Goal: Task Accomplishment & Management: Complete application form

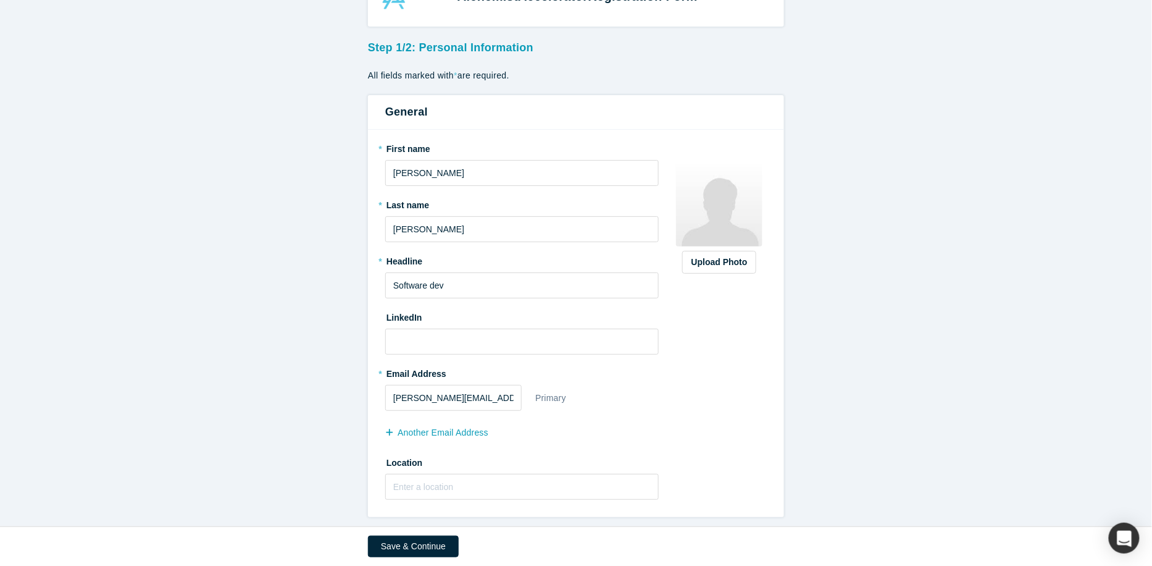
scroll to position [46, 0]
click at [404, 543] on button "Save & Continue" at bounding box center [413, 546] width 91 height 22
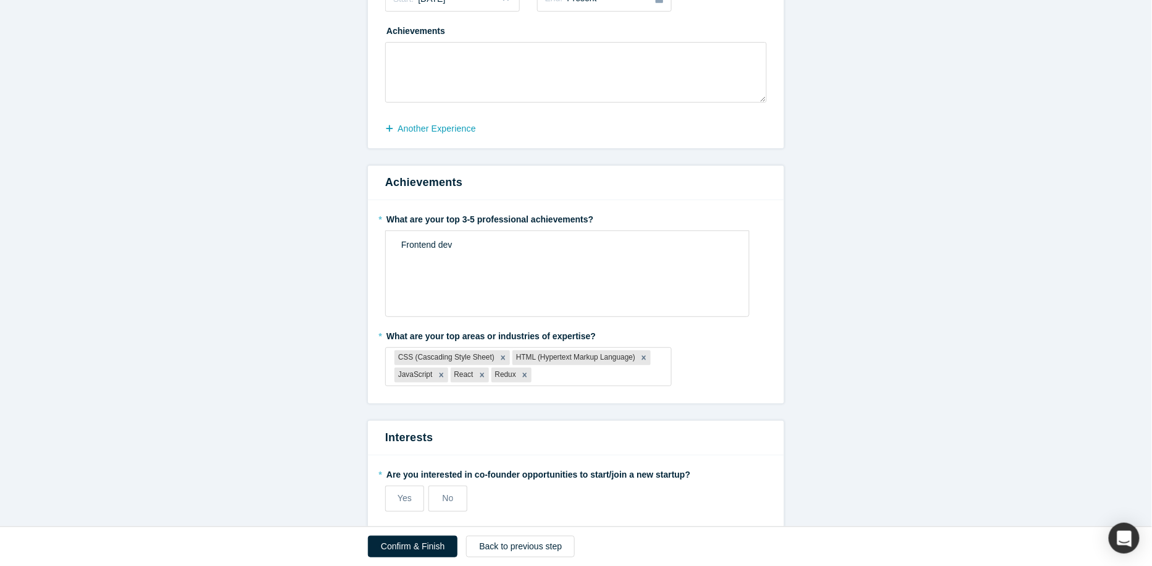
scroll to position [350, 0]
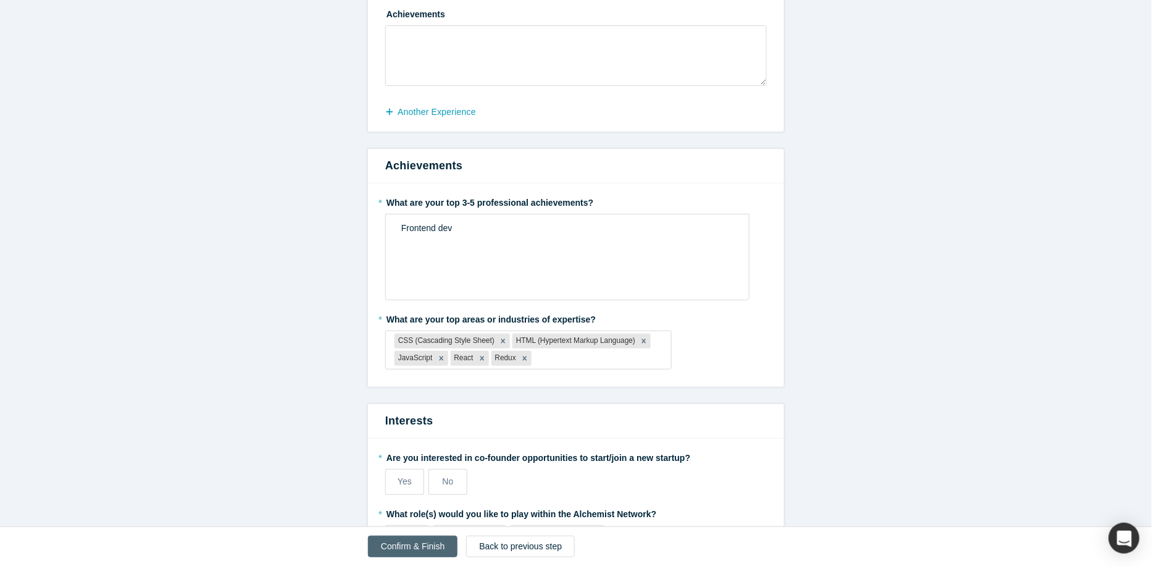
click at [430, 543] on button "Confirm & Finish" at bounding box center [413, 546] width 90 height 22
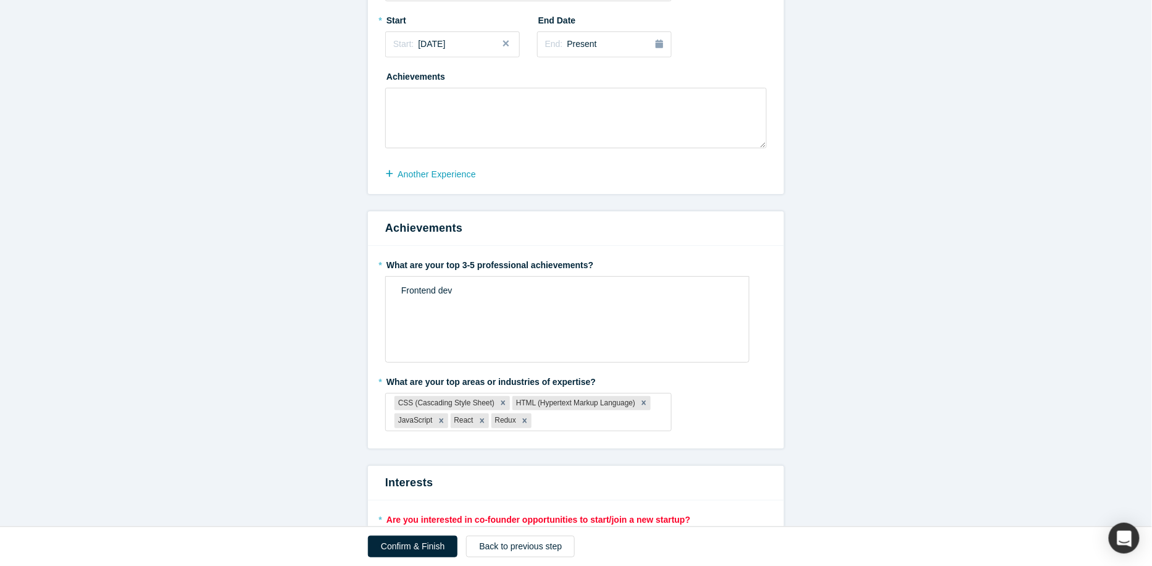
scroll to position [619, 0]
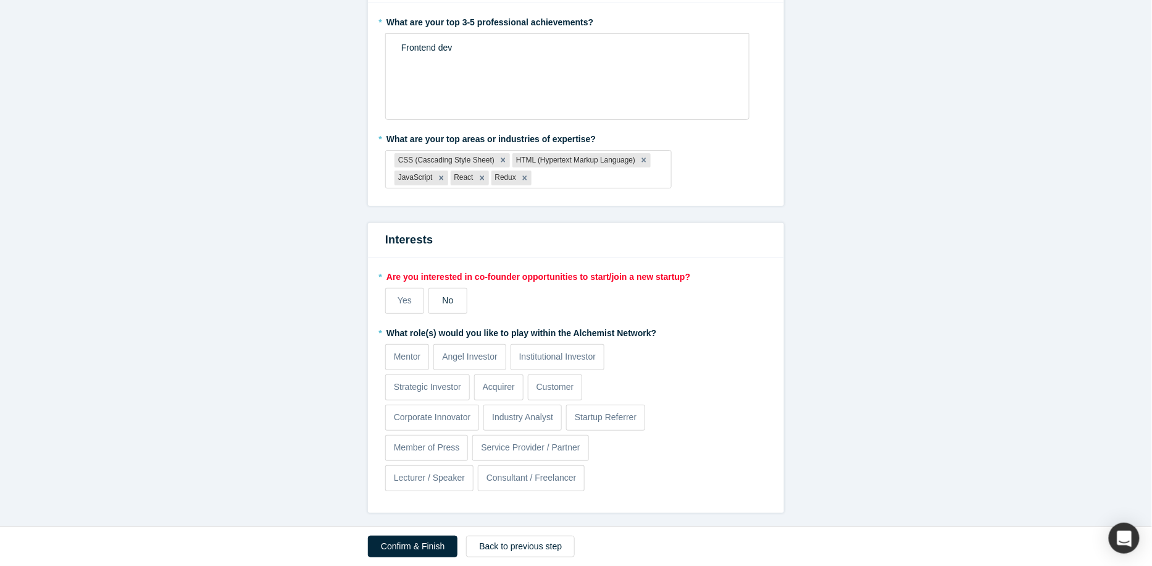
click at [443, 294] on div "No" at bounding box center [448, 300] width 11 height 13
click at [0, 0] on input "No" at bounding box center [0, 0] width 0 height 0
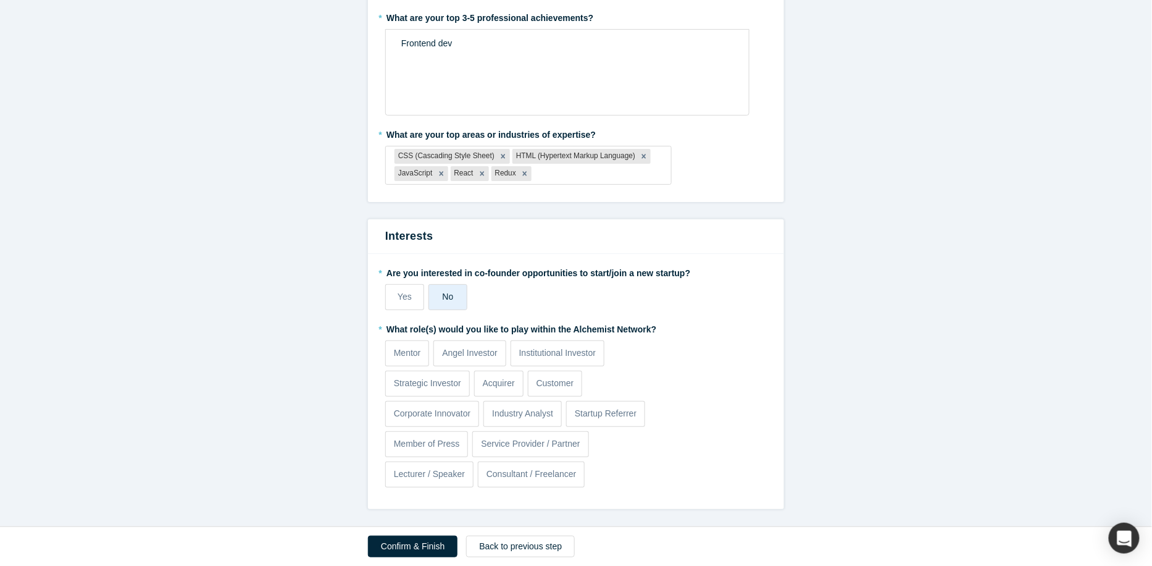
scroll to position [531, 0]
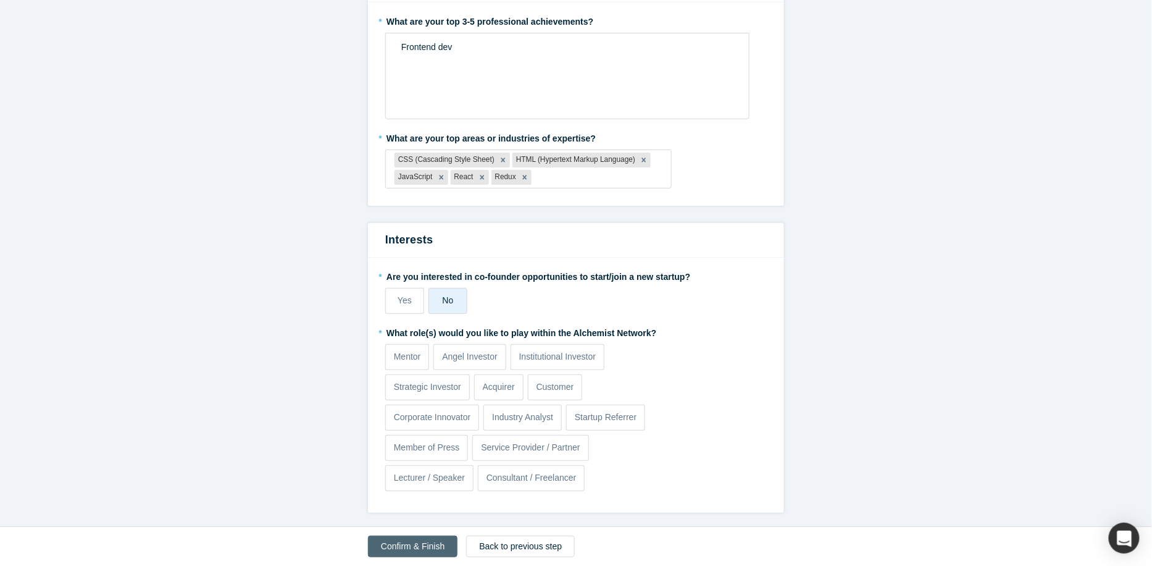
click at [409, 545] on button "Confirm & Finish" at bounding box center [413, 546] width 90 height 22
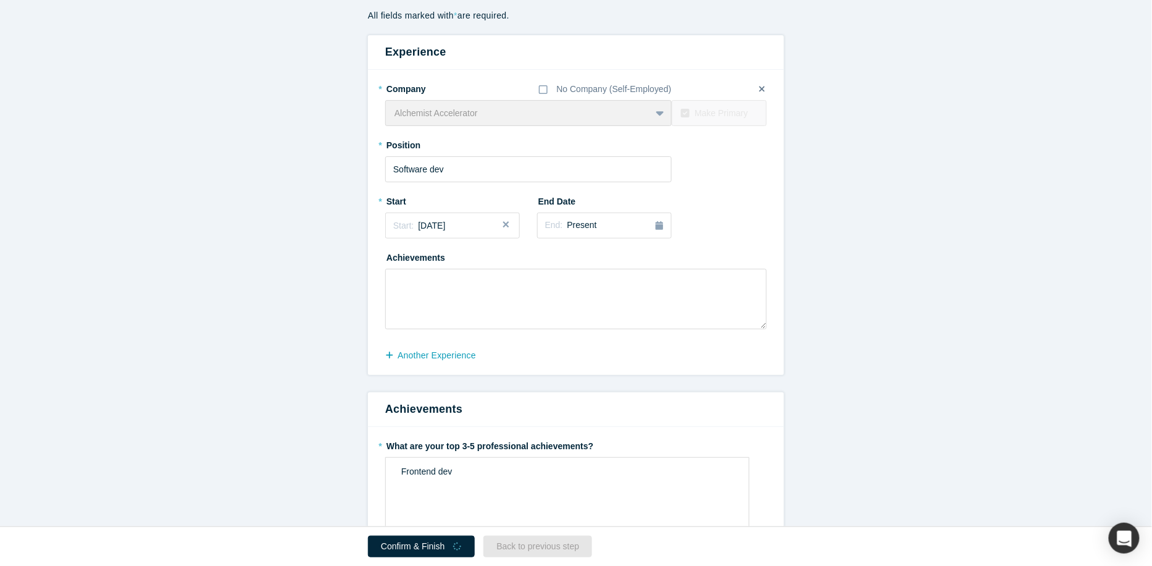
scroll to position [28, 0]
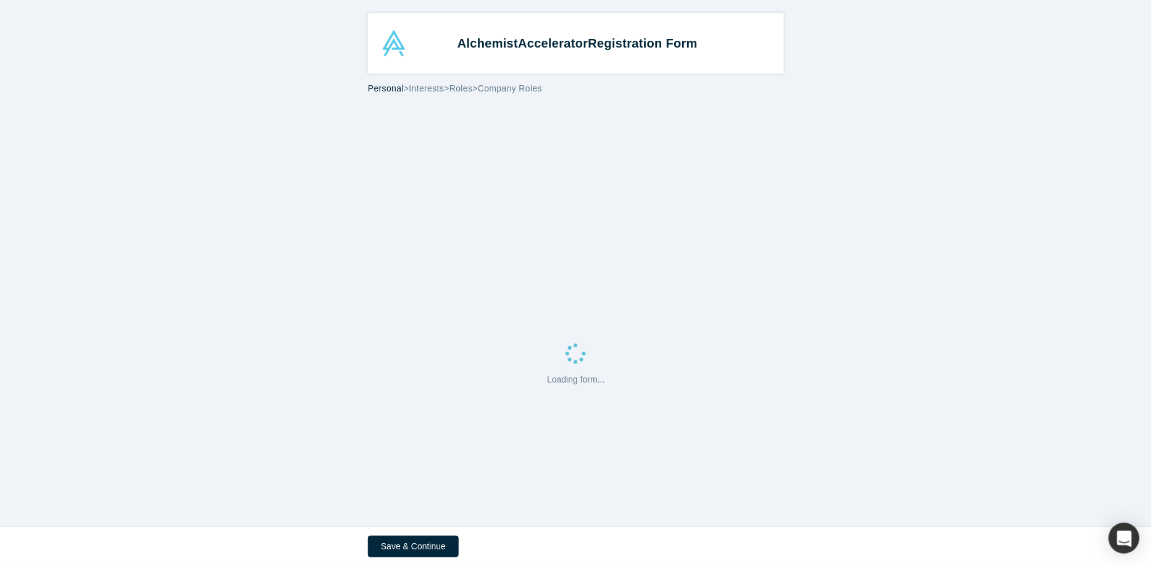
select select "UA"
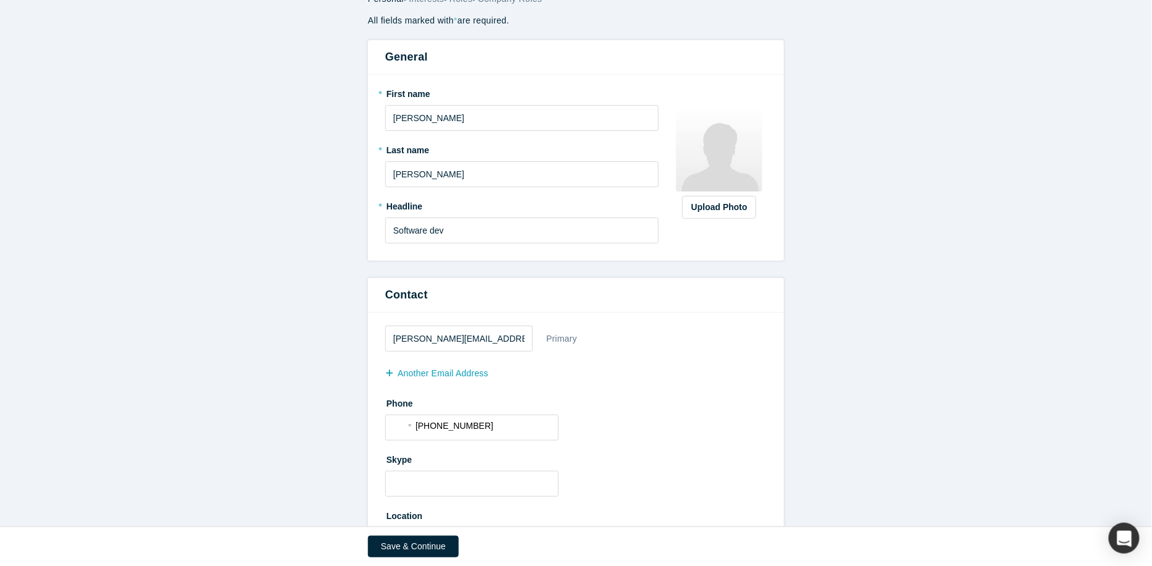
scroll to position [101, 0]
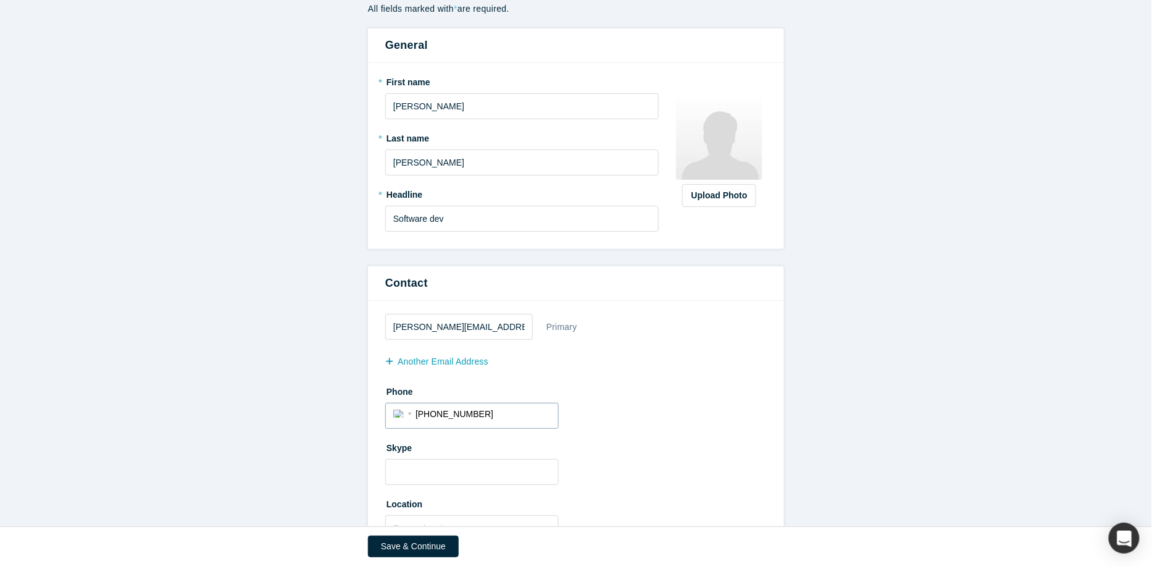
click at [400, 411] on div "International [GEOGRAPHIC_DATA] [GEOGRAPHIC_DATA] [GEOGRAPHIC_DATA] [GEOGRAPHIC…" at bounding box center [404, 413] width 22 height 18
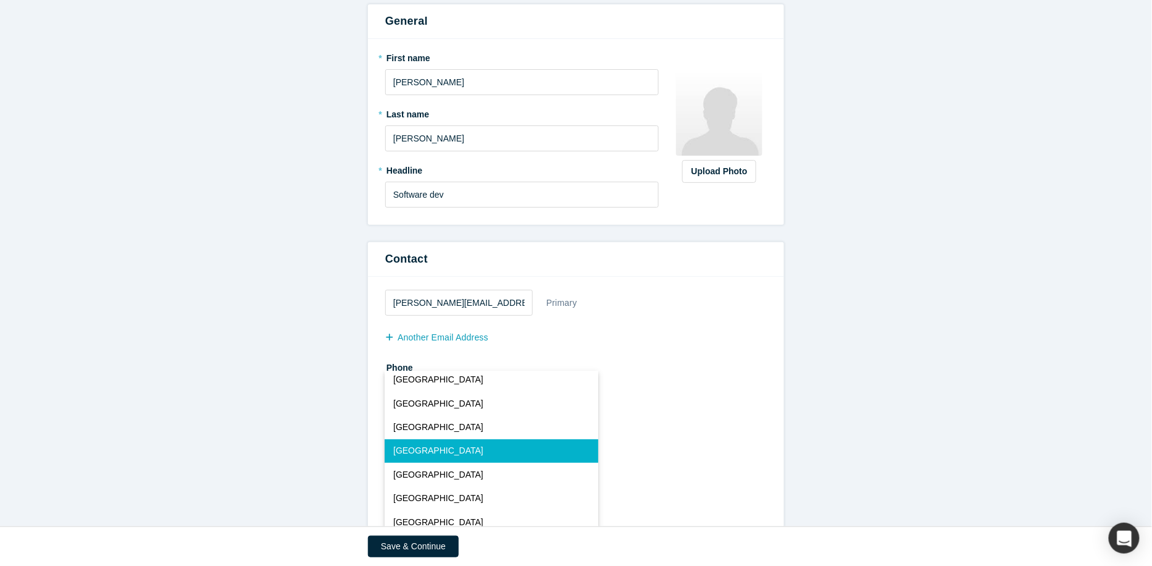
scroll to position [127, 0]
click at [778, 338] on div "[PERSON_NAME][EMAIL_ADDRESS][DOMAIN_NAME] Primary another Email Address Phone I…" at bounding box center [576, 404] width 416 height 258
